Goal: Information Seeking & Learning: Check status

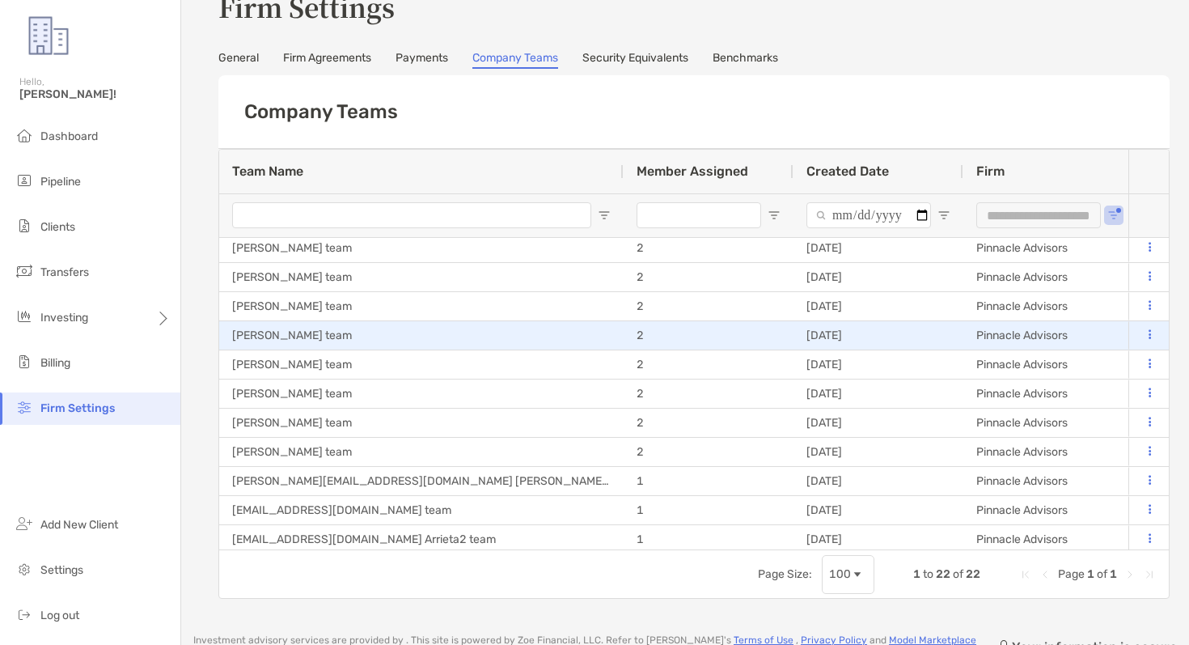
scroll to position [168, 0]
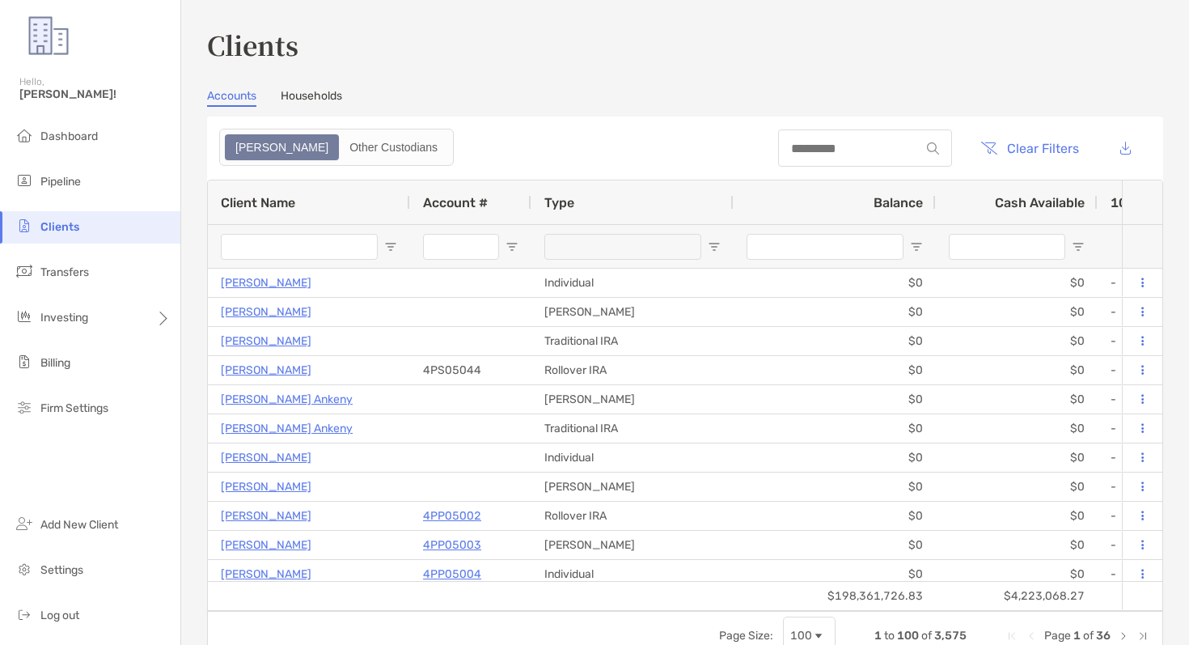
click at [451, 253] on input "Account # Filter Input" at bounding box center [461, 247] width 76 height 26
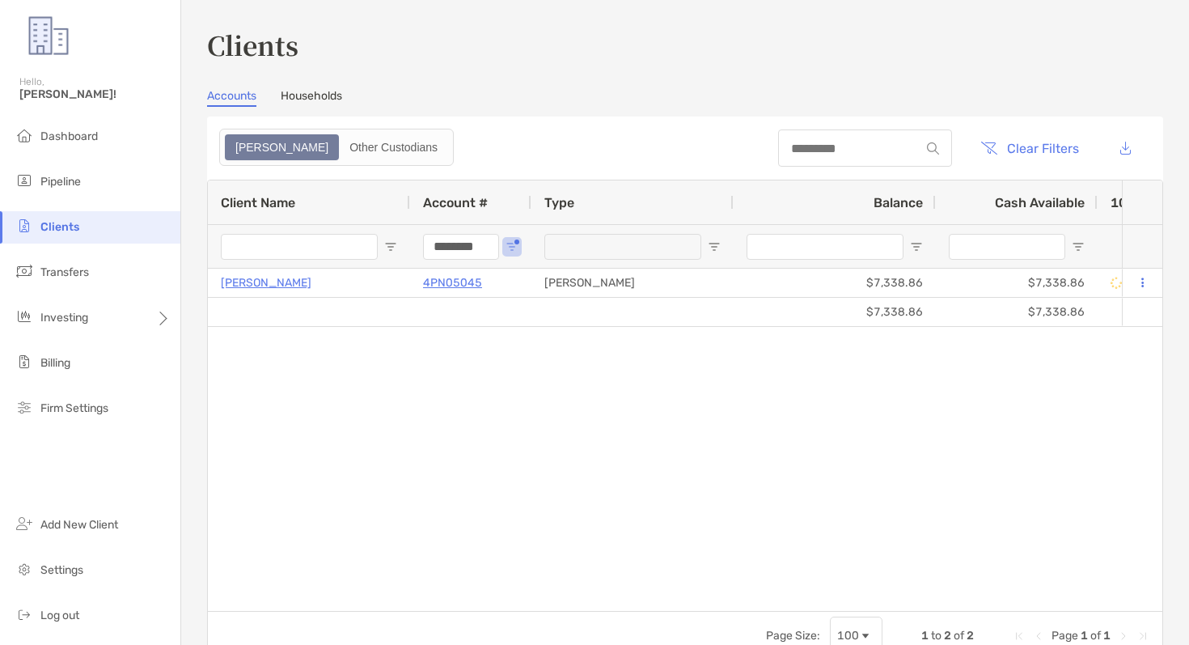
type input "********"
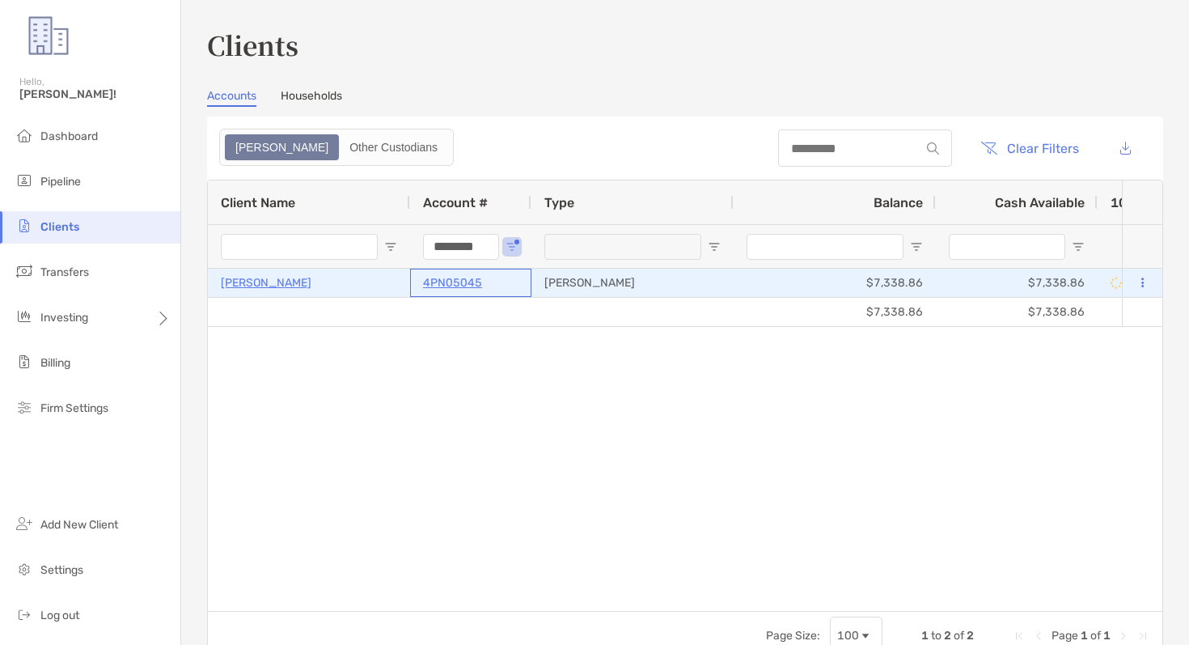
click at [448, 285] on p "4PN05045" at bounding box center [452, 283] width 59 height 20
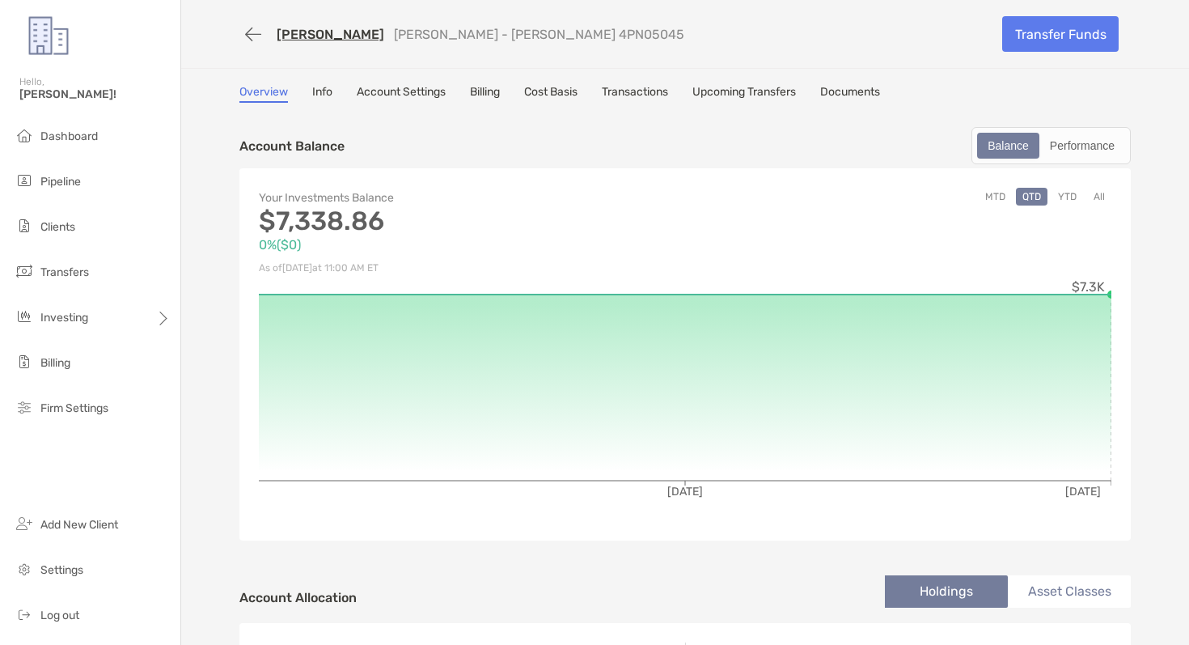
click at [389, 92] on link "Account Settings" at bounding box center [401, 94] width 89 height 18
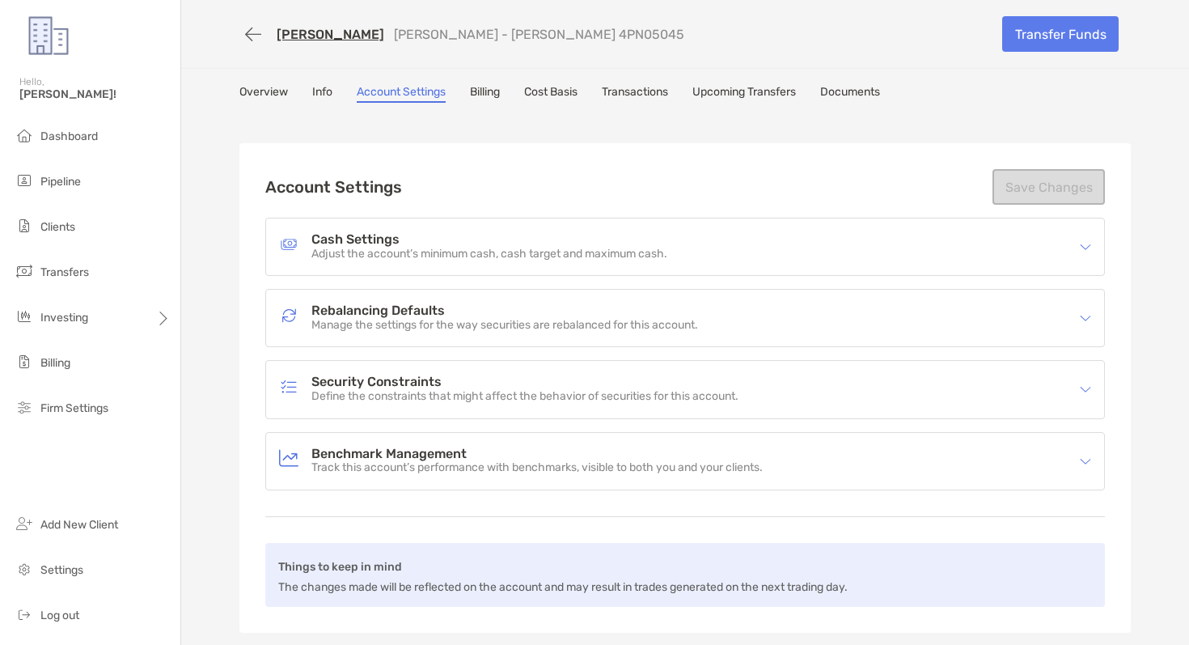
click at [428, 259] on p "Adjust the account’s minimum cash, cash target and maximum cash." at bounding box center [490, 255] width 356 height 14
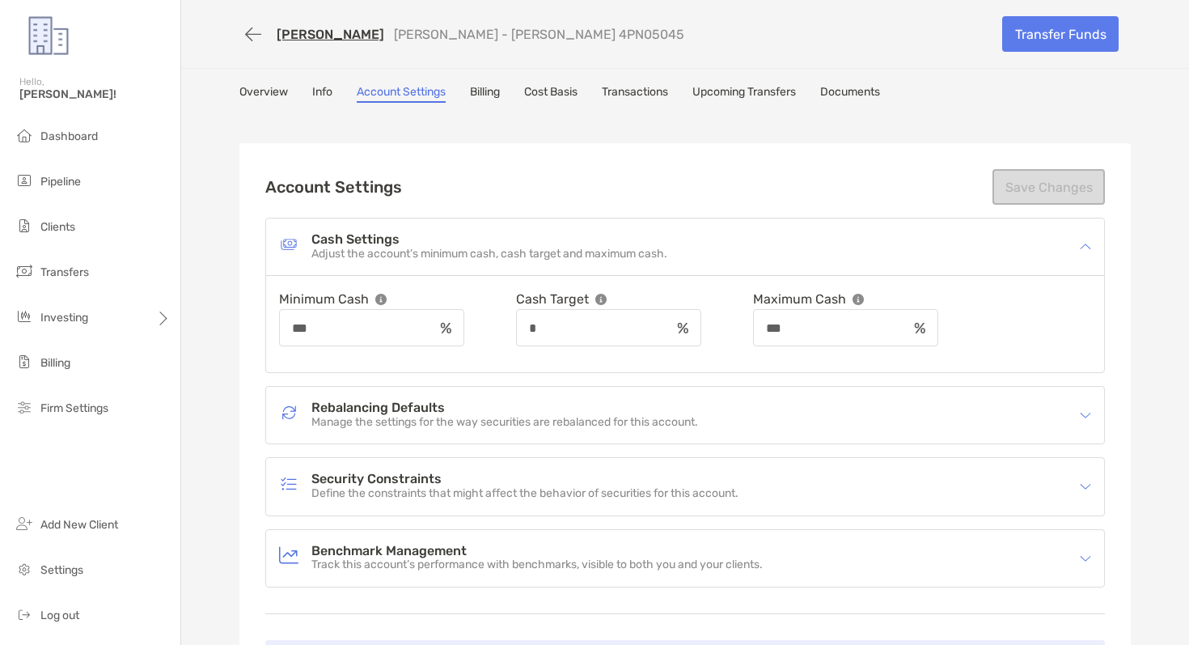
click at [867, 204] on div "Account Settings Save Changes Cash Settings Adjust the account’s minimum cash, …" at bounding box center [685, 436] width 840 height 535
click at [252, 31] on button "button" at bounding box center [253, 34] width 28 height 30
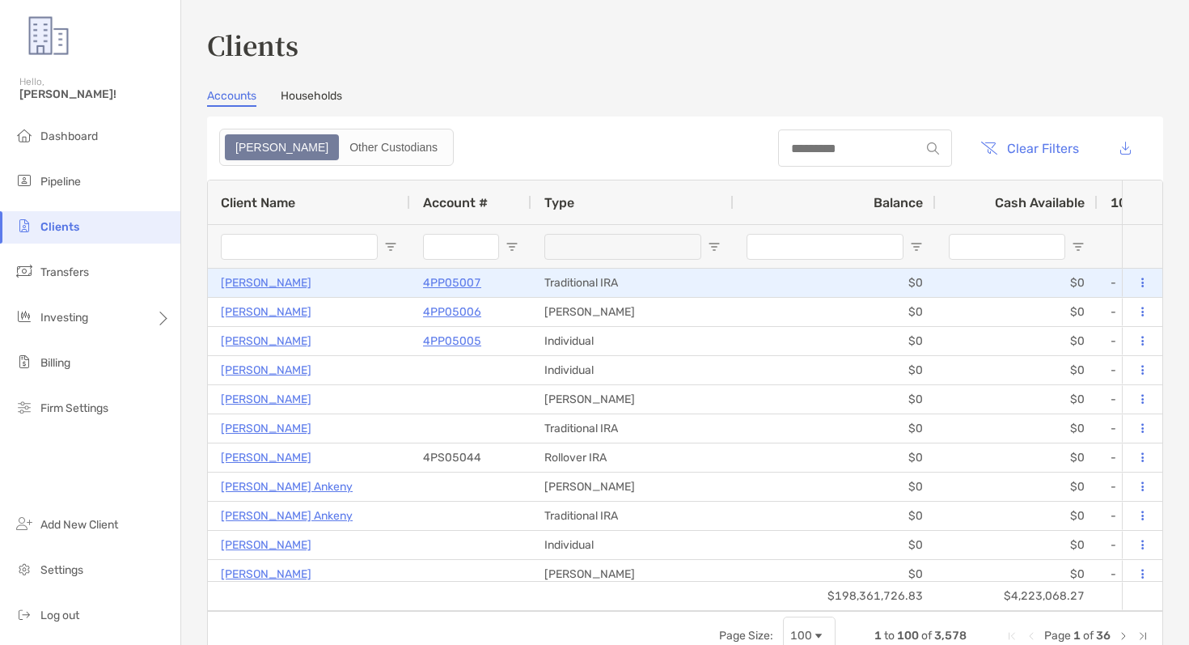
type input "********"
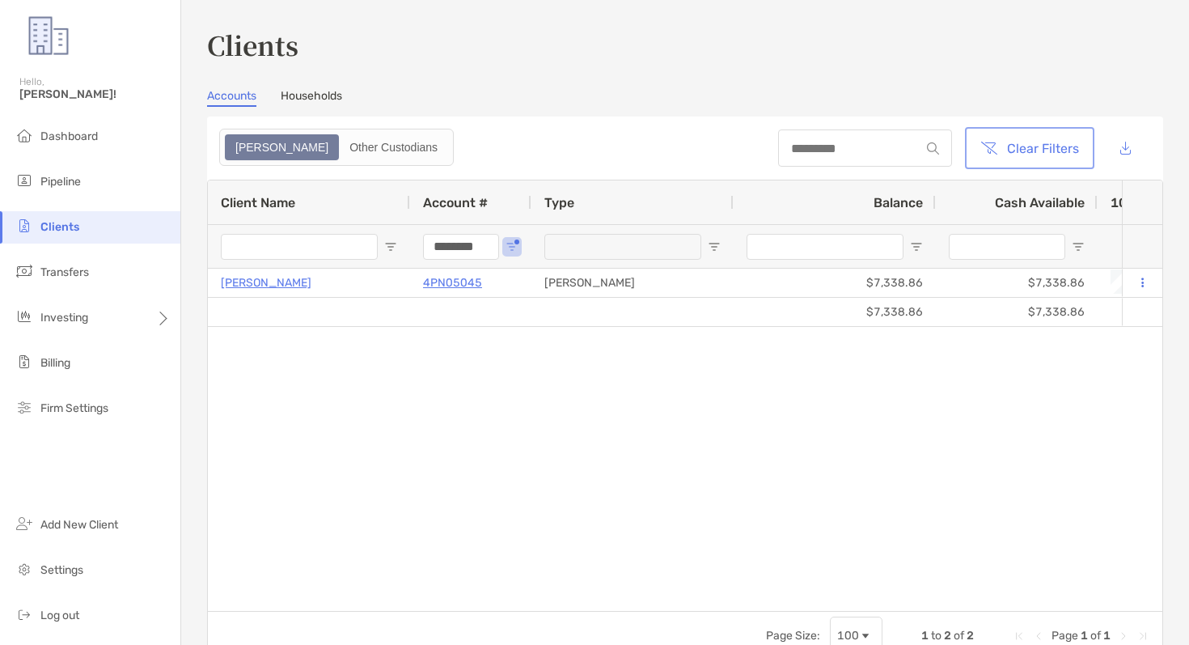
click at [1032, 136] on button "Clear Filters" at bounding box center [1029, 148] width 123 height 36
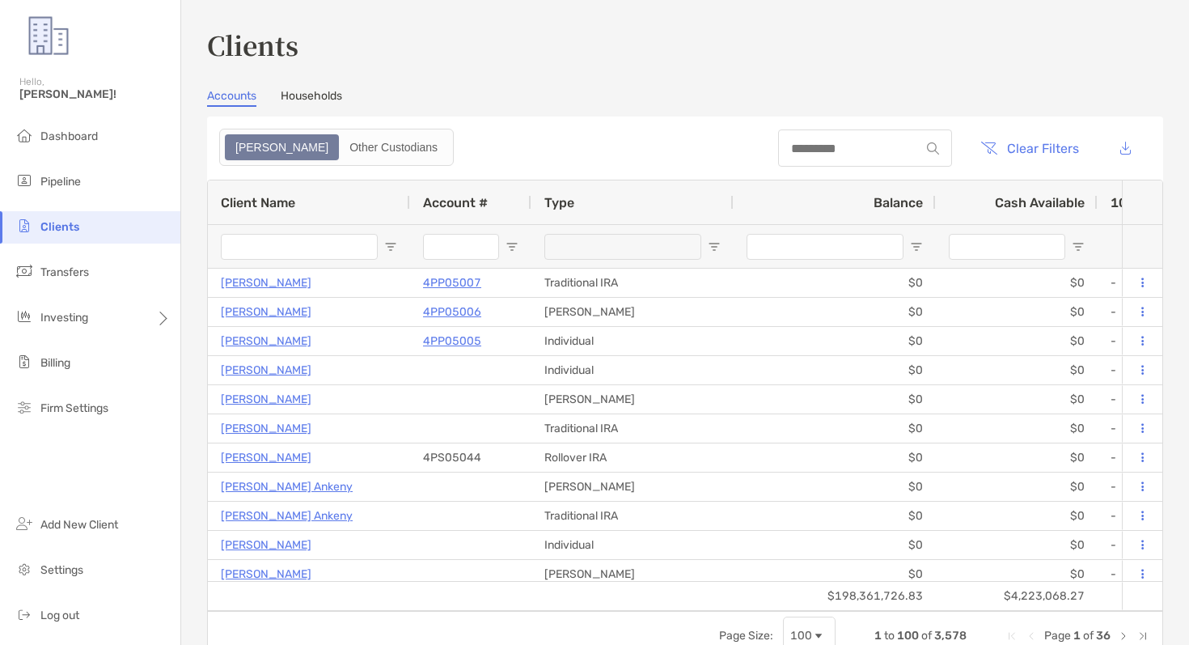
click at [564, 124] on header "Clear Filters" at bounding box center [685, 148] width 956 height 63
click at [352, 151] on div "Other Custodians" at bounding box center [394, 147] width 106 height 23
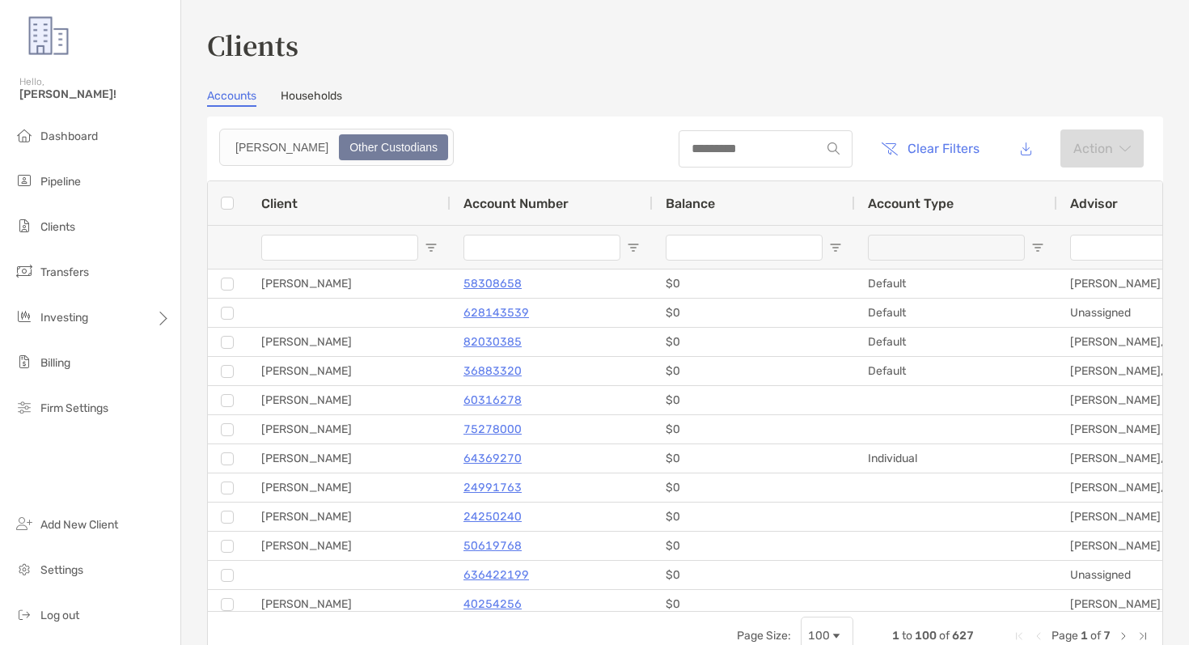
type input "**********"
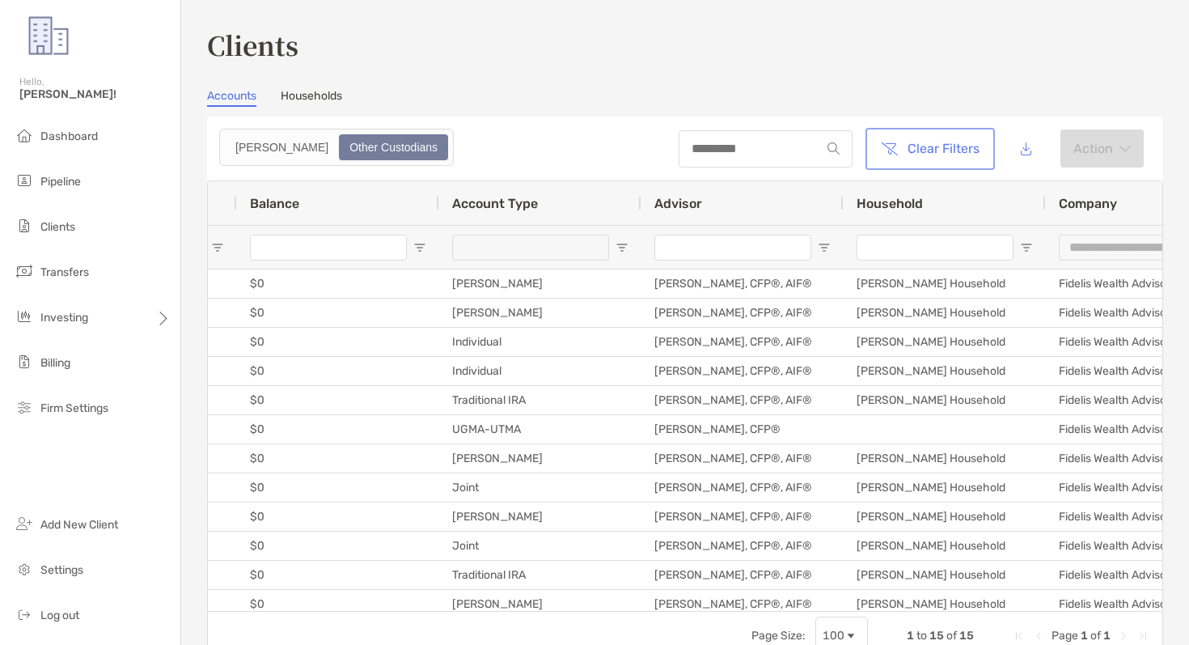
click at [942, 158] on button "Clear Filters" at bounding box center [930, 149] width 123 height 36
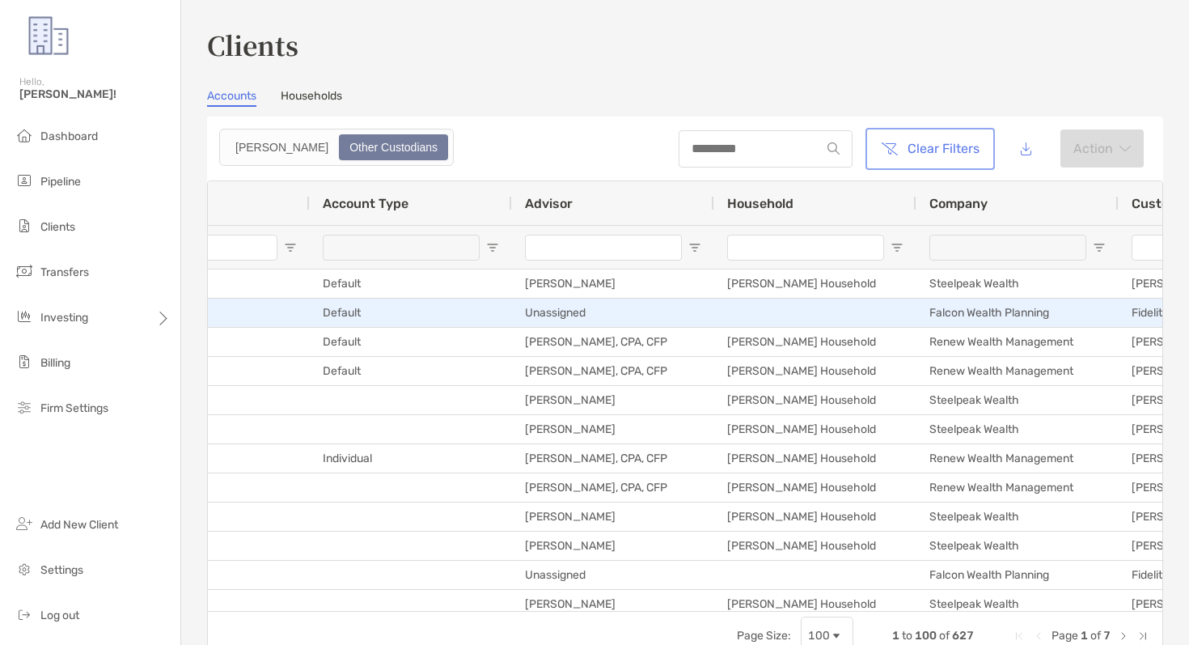
scroll to position [0, 704]
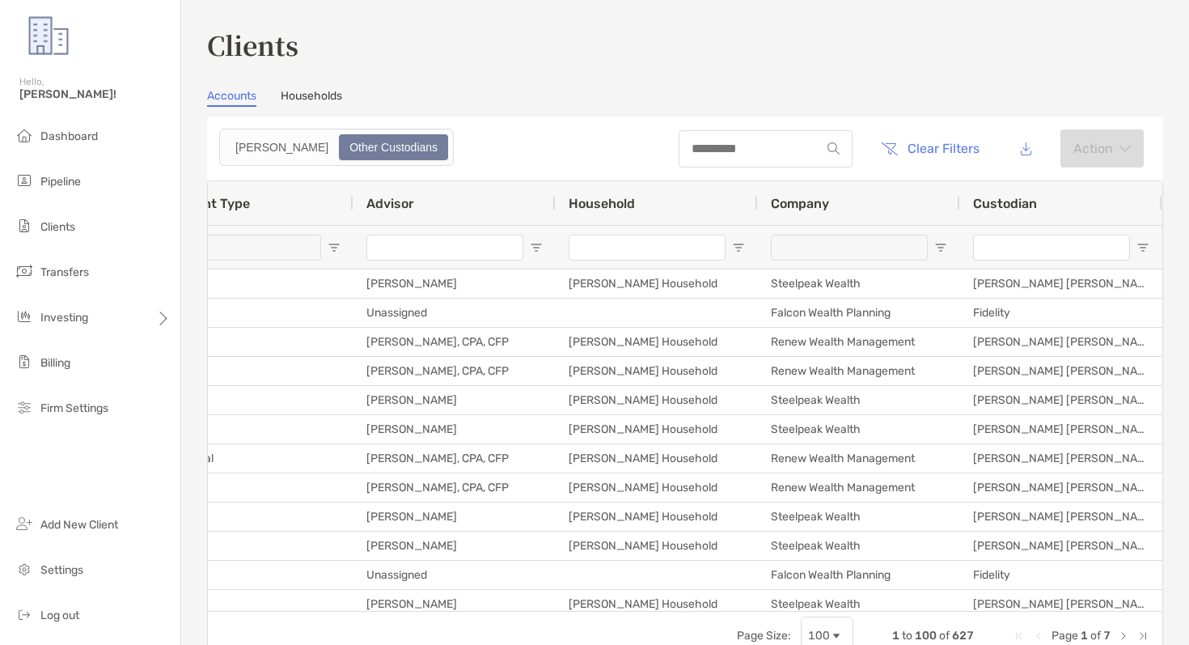
click at [1021, 248] on input "Custodian Filter Input" at bounding box center [1051, 248] width 157 height 26
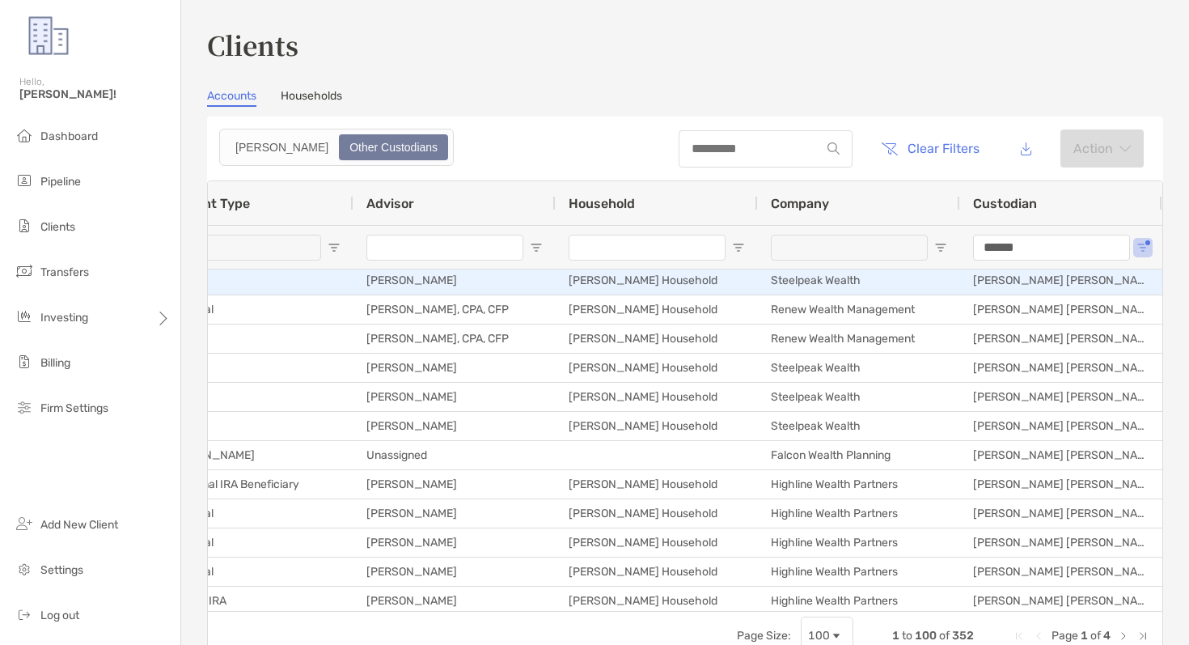
scroll to position [137, 0]
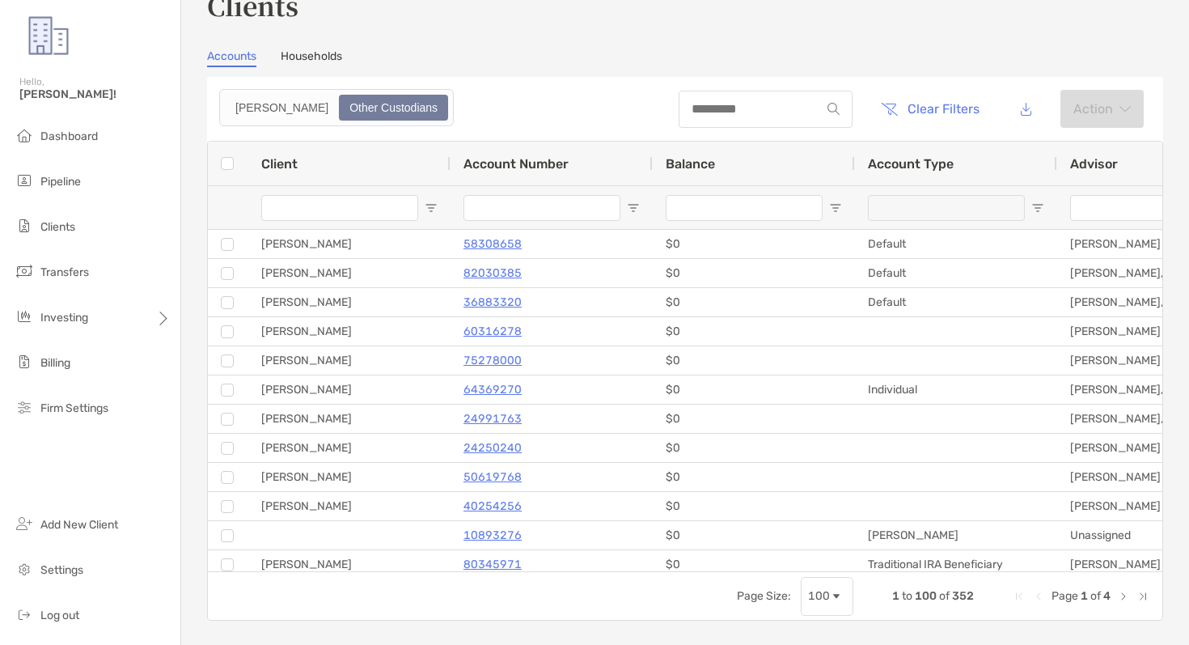
type input "******"
click at [833, 206] on span "Open Filter Menu" at bounding box center [835, 207] width 13 height 13
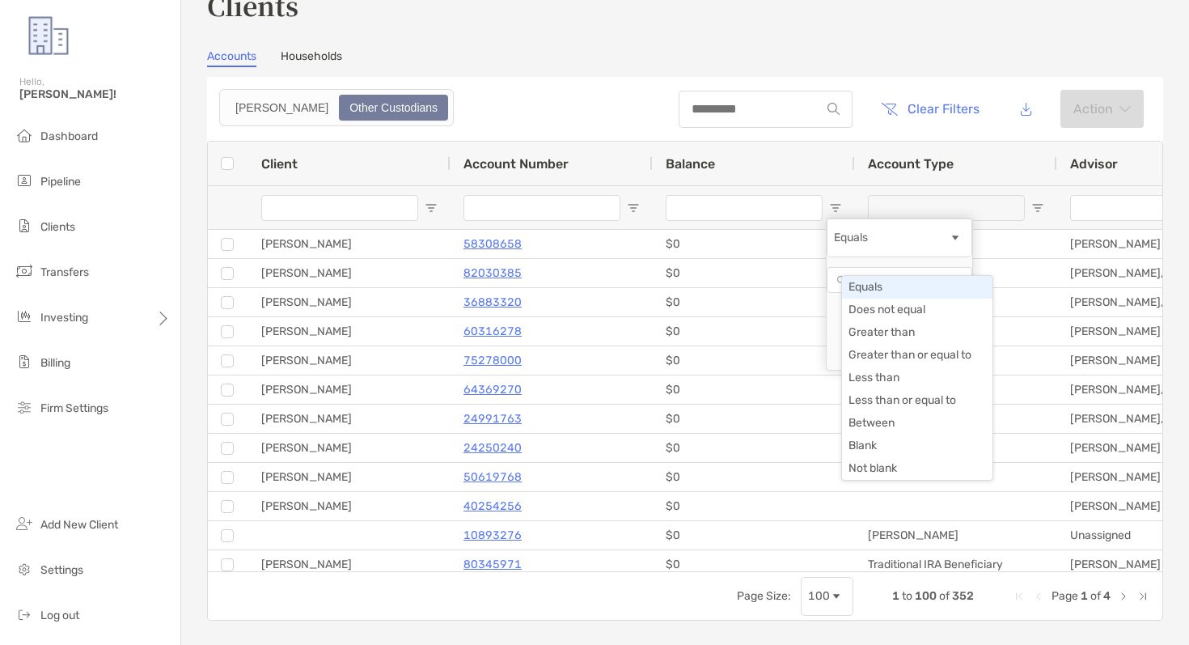
click at [902, 244] on div "Equals" at bounding box center [891, 238] width 115 height 14
click at [595, 79] on header "Clear Filters Action" at bounding box center [685, 109] width 956 height 64
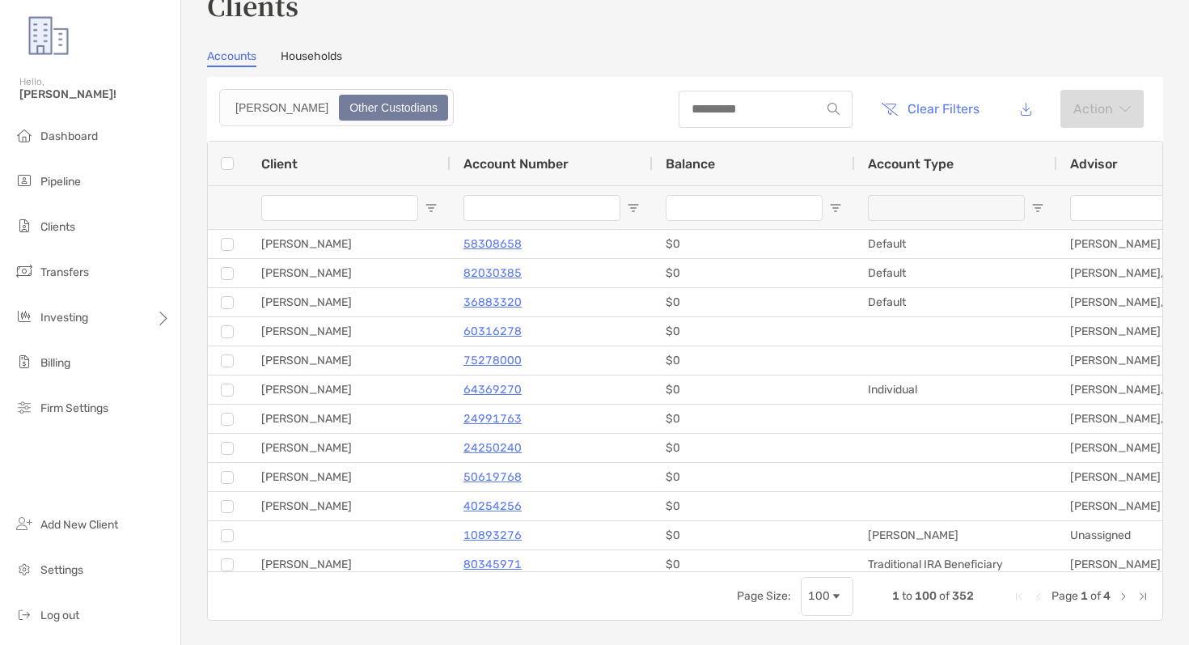
click at [711, 163] on span "Balance" at bounding box center [690, 163] width 49 height 15
click at [726, 164] on span at bounding box center [731, 163] width 13 height 13
click at [758, 164] on div "Balance 1" at bounding box center [754, 164] width 176 height 44
click at [758, 164] on div "Balance" at bounding box center [754, 164] width 176 height 44
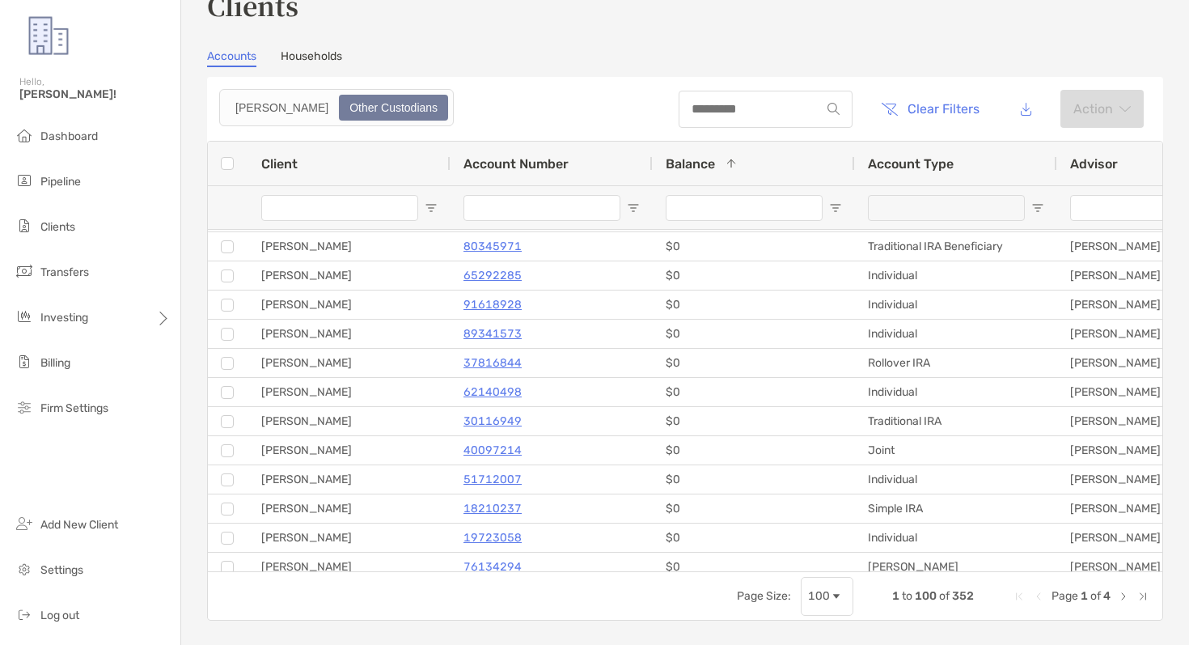
click at [836, 208] on span "Open Filter Menu" at bounding box center [835, 207] width 13 height 13
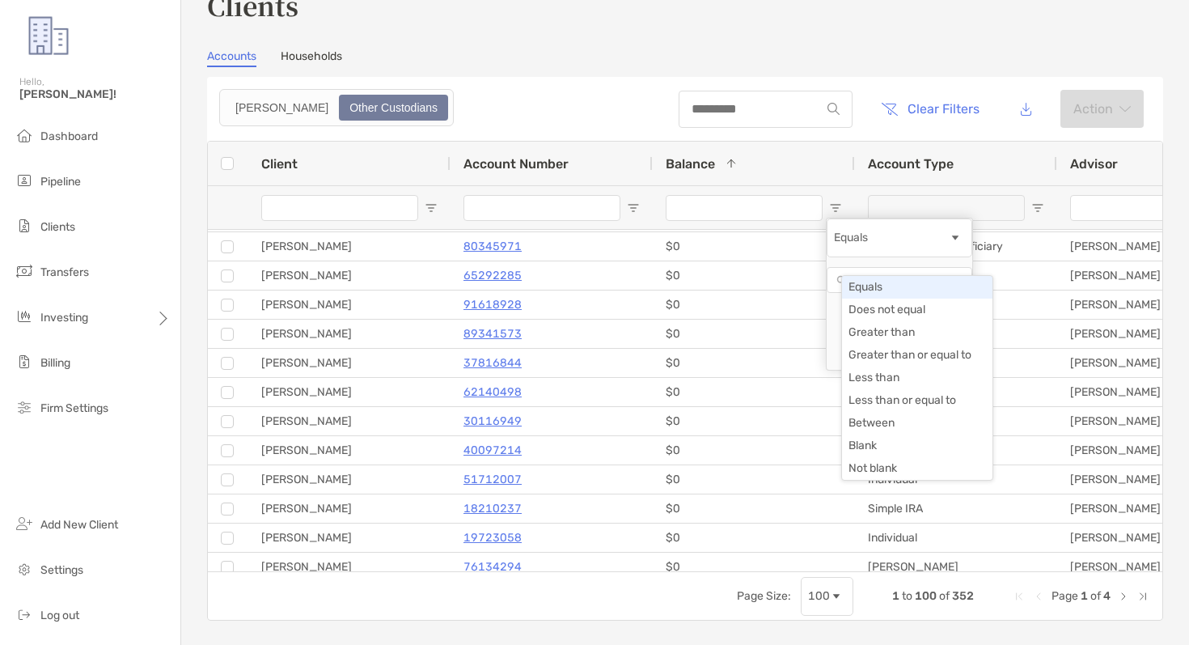
click at [879, 257] on div "Equals" at bounding box center [900, 237] width 146 height 39
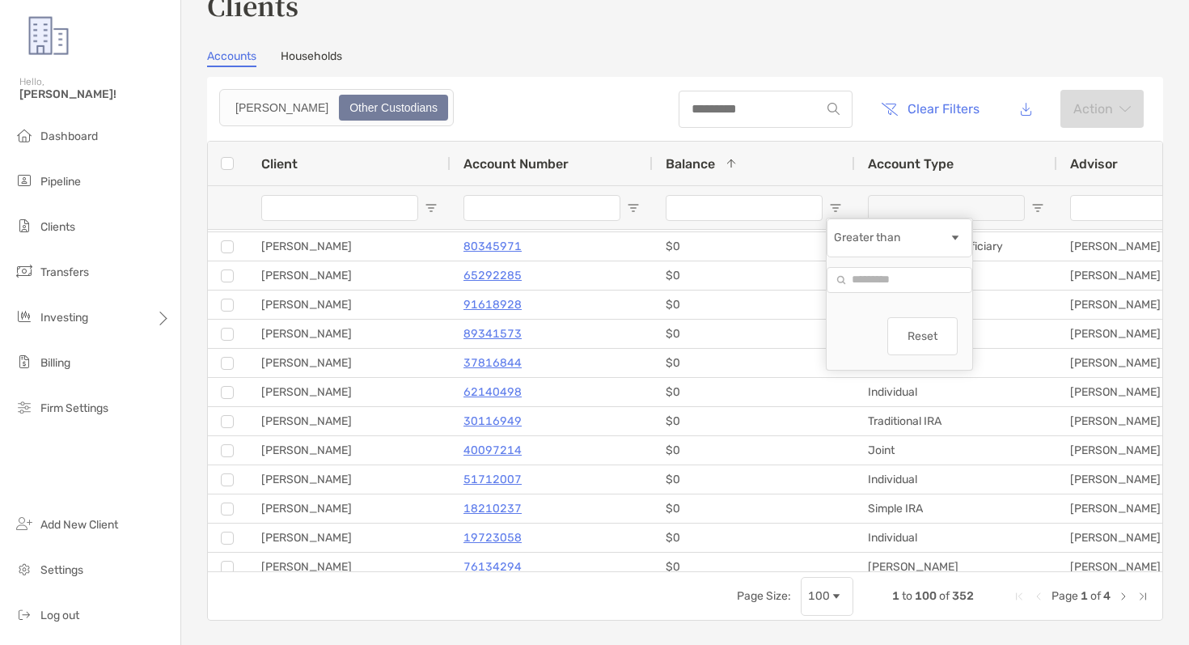
click at [889, 307] on div "Greater than" at bounding box center [900, 262] width 146 height 89
click at [892, 293] on input "Filter Value" at bounding box center [900, 280] width 146 height 26
type input "*"
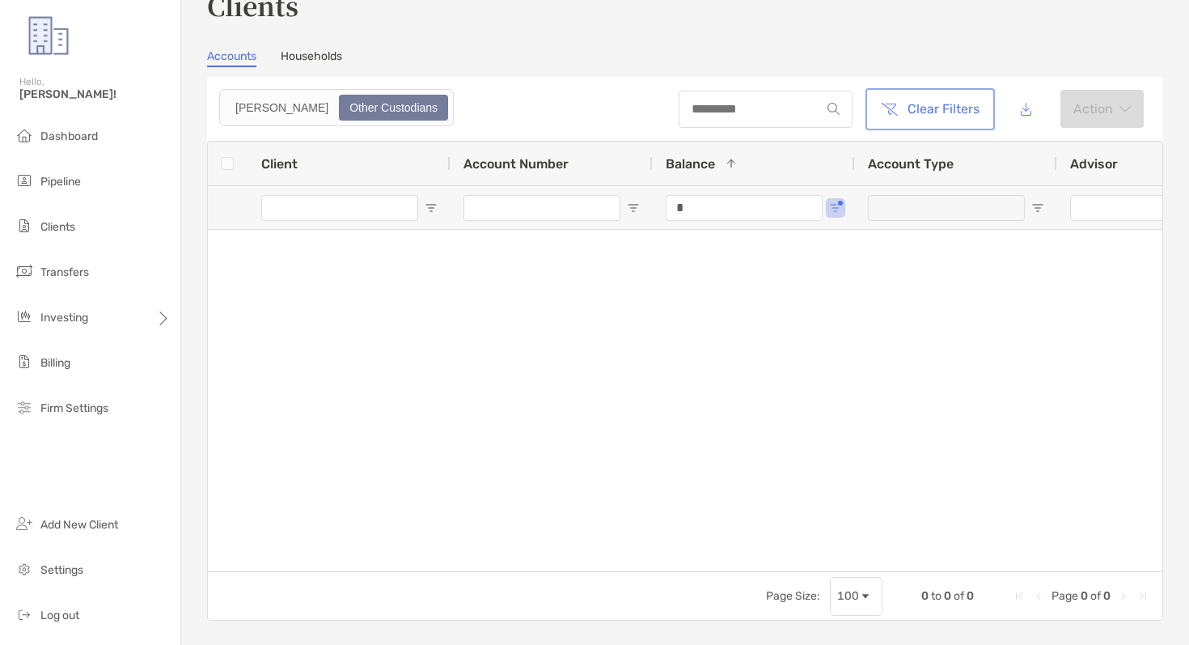
click at [939, 118] on button "Clear Filters" at bounding box center [930, 109] width 123 height 36
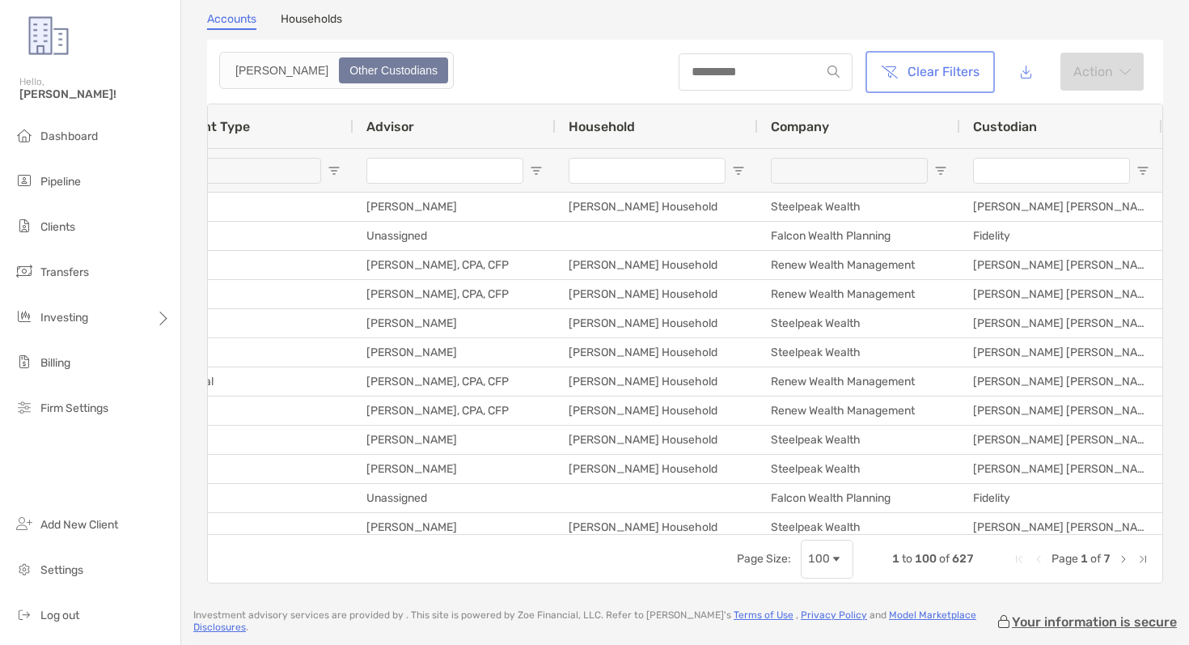
click at [935, 66] on button "Clear Filters" at bounding box center [930, 72] width 123 height 36
click at [505, 175] on input "Advisor Filter Input" at bounding box center [445, 171] width 157 height 26
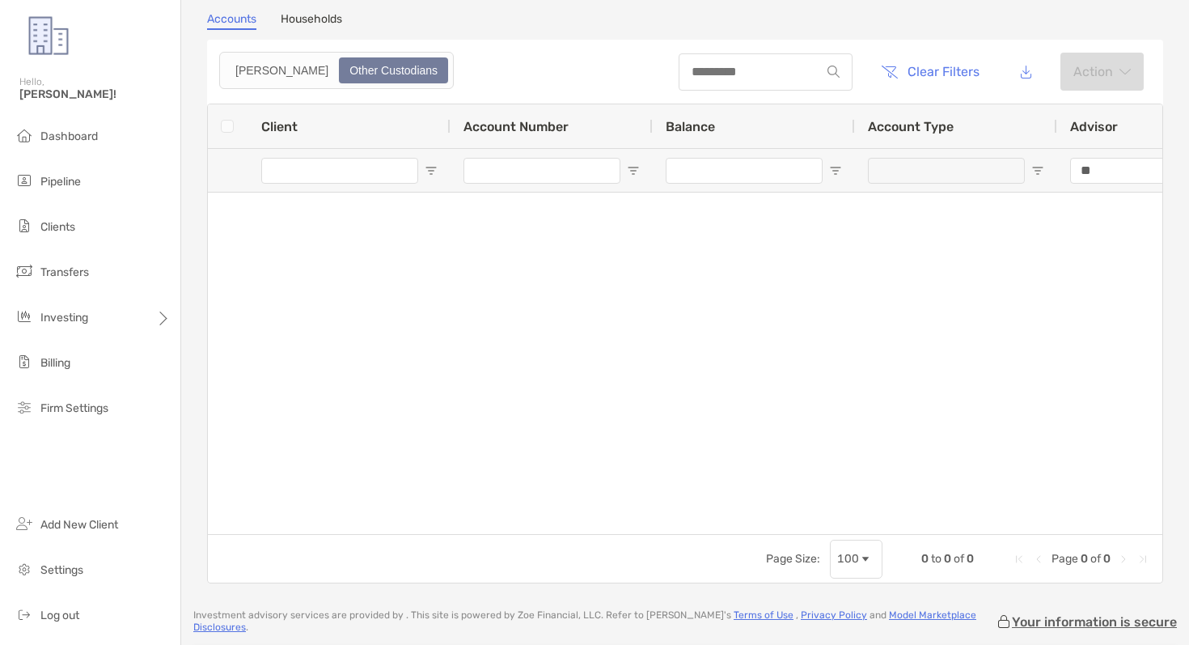
type input "*"
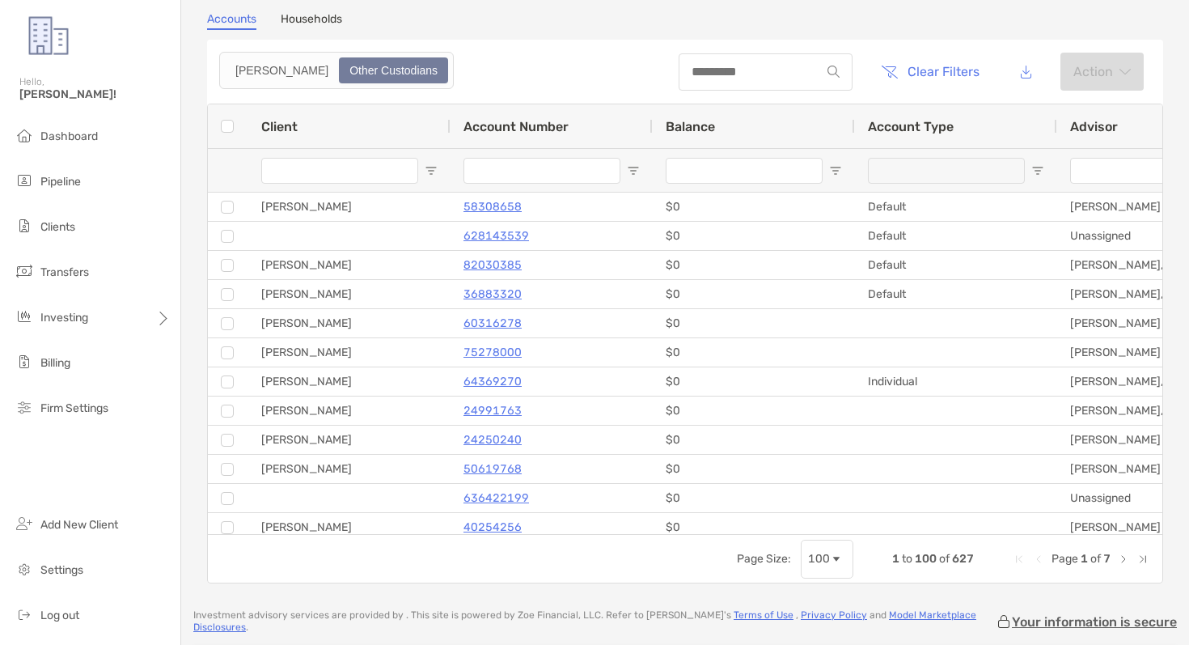
click at [569, 57] on header "Clear Filters Action" at bounding box center [685, 72] width 956 height 64
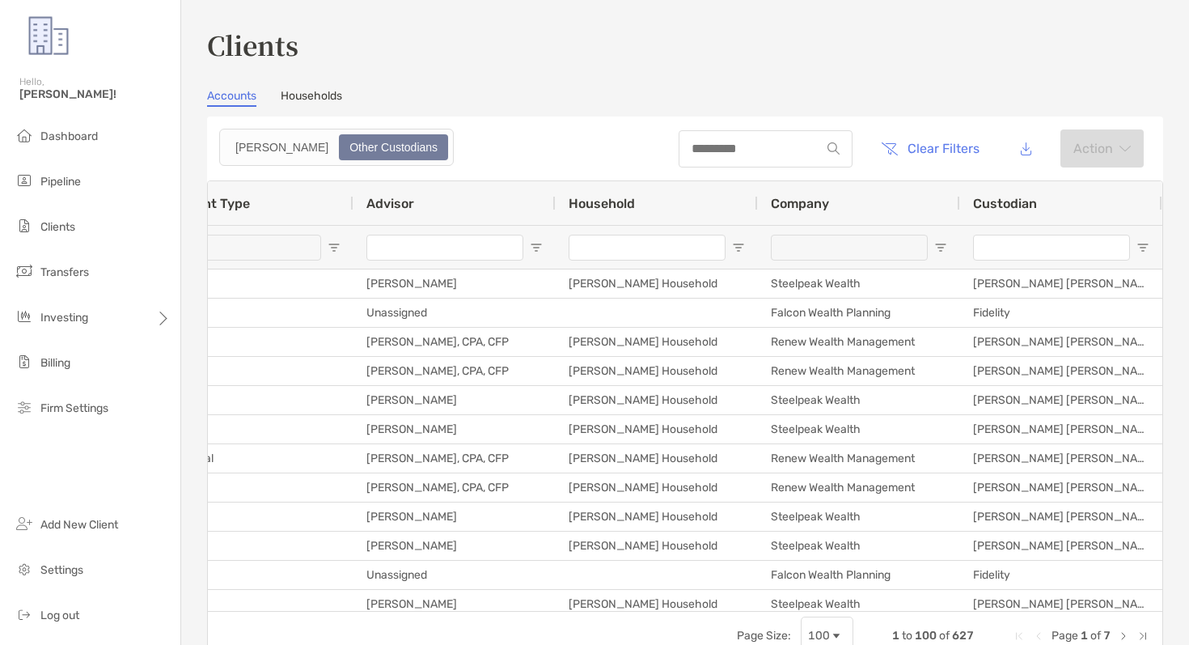
click at [1003, 256] on input "Custodian Filter Input" at bounding box center [1051, 248] width 157 height 26
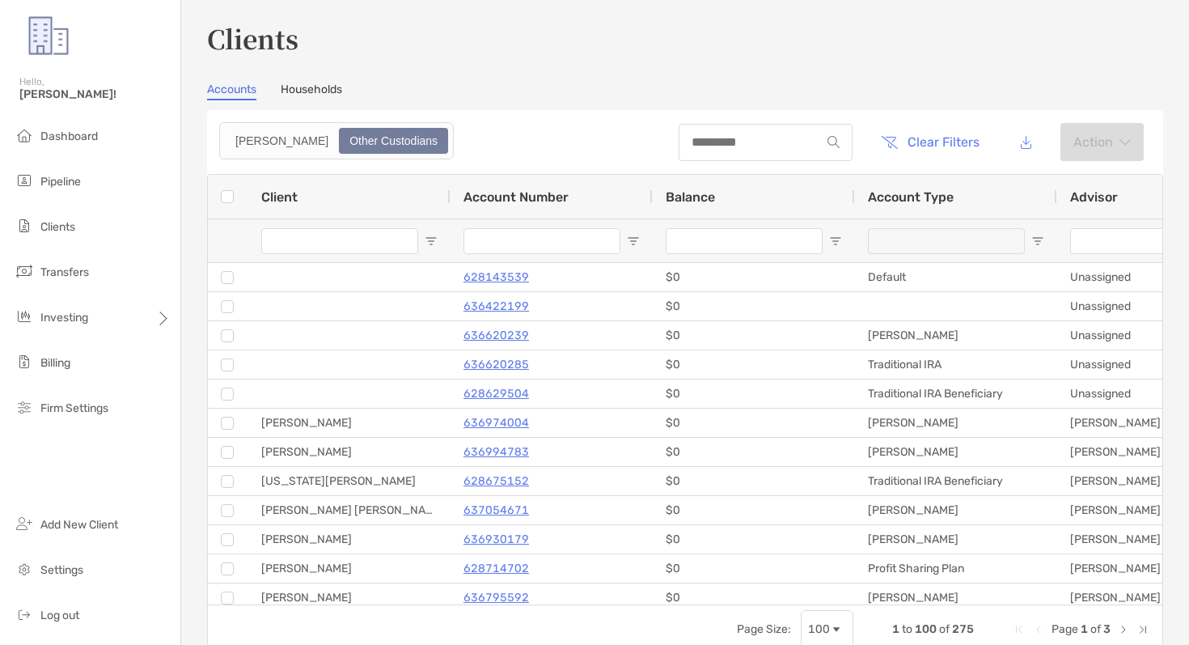
type input "********"
click at [708, 190] on span "Balance" at bounding box center [690, 196] width 49 height 15
click at [708, 193] on span "Balance" at bounding box center [690, 196] width 49 height 15
click at [952, 142] on button "Clear Filters" at bounding box center [930, 143] width 123 height 36
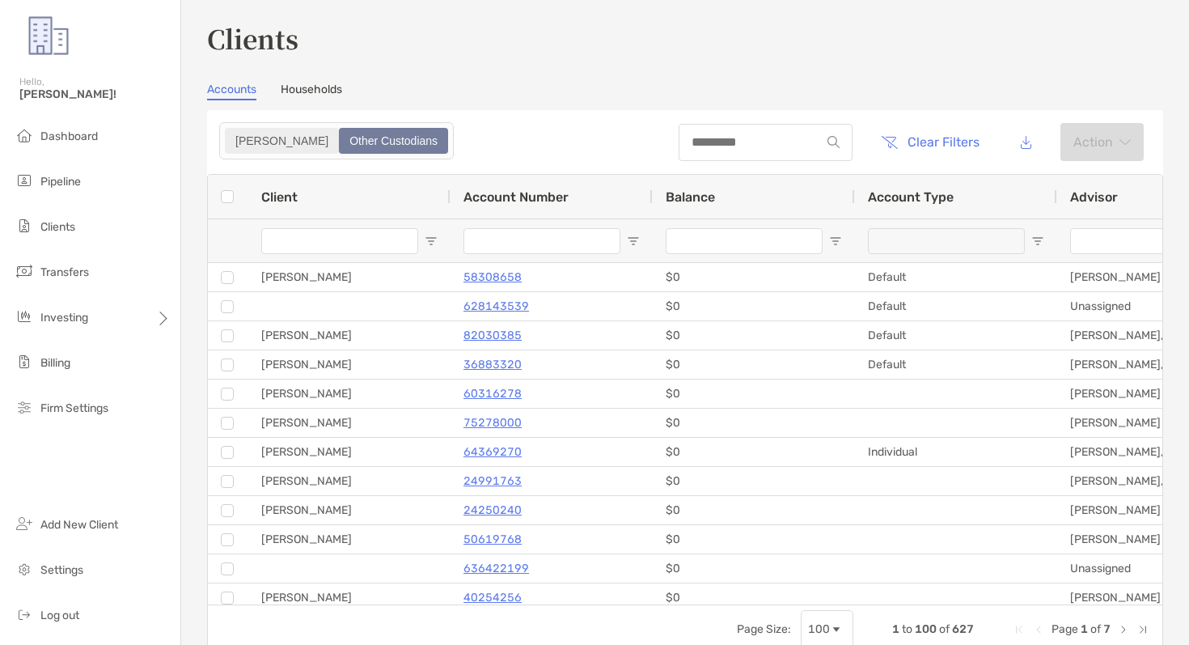
click at [260, 138] on div "[PERSON_NAME]" at bounding box center [282, 140] width 111 height 23
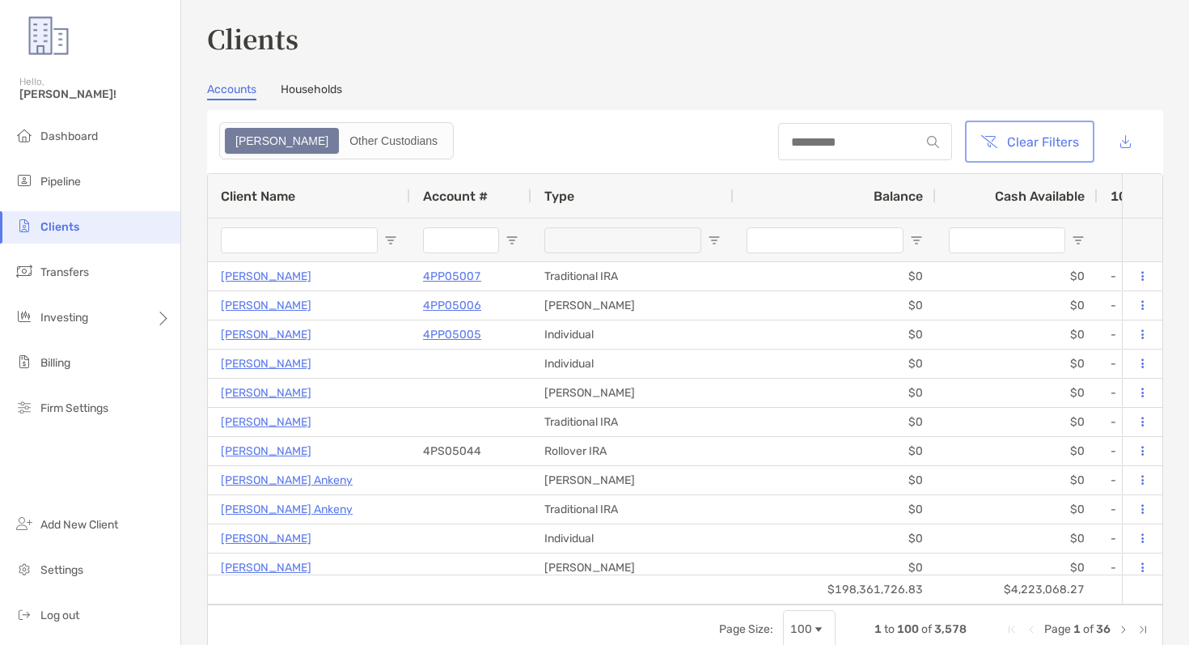
click at [1036, 143] on button "Clear Filters" at bounding box center [1029, 142] width 123 height 36
click at [676, 149] on header "Clear Filters" at bounding box center [685, 141] width 956 height 63
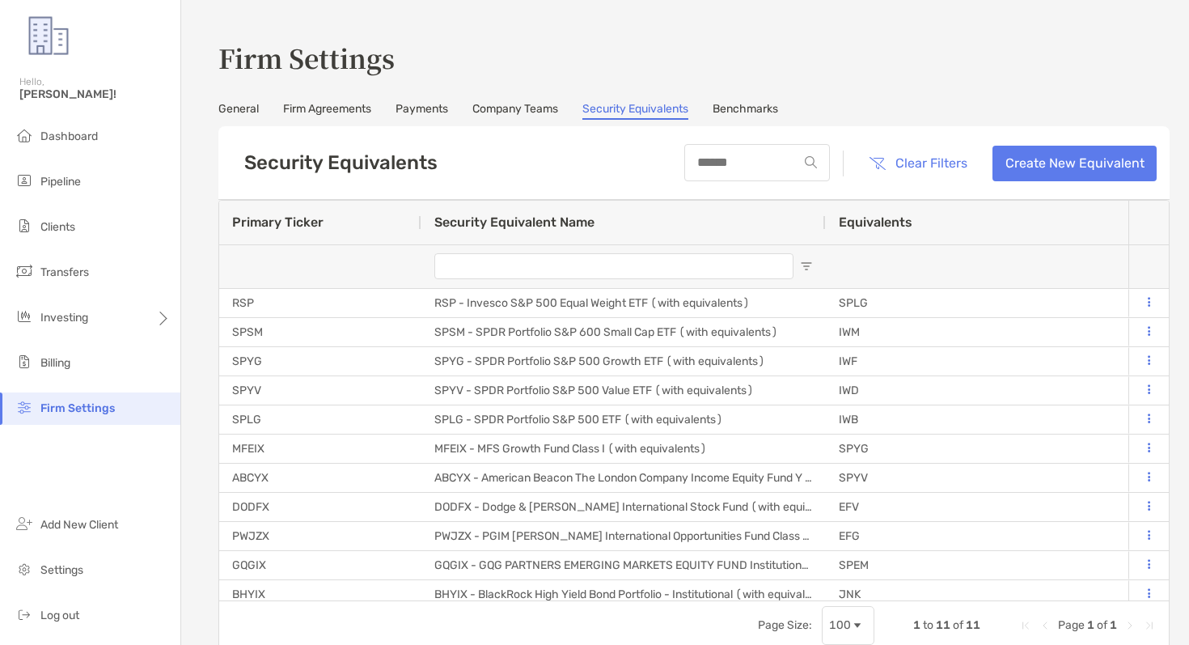
scroll to position [45, 0]
